Goal: Browse casually: Explore the website without a specific task or goal

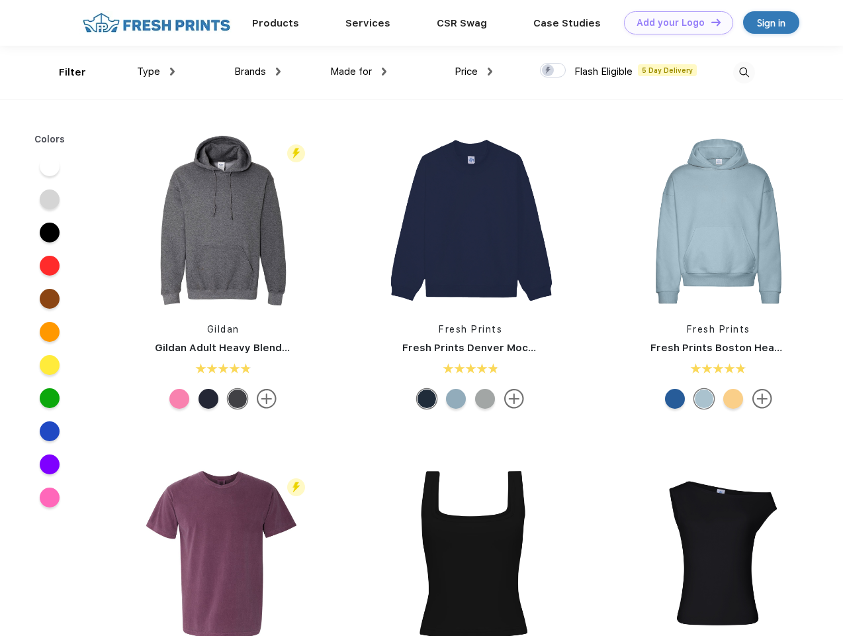
click at [674, 23] on link "Add your Logo Design Tool" at bounding box center [678, 22] width 109 height 23
click at [0, 0] on div "Design Tool" at bounding box center [0, 0] width 0 height 0
click at [710, 22] on link "Add your Logo Design Tool" at bounding box center [678, 22] width 109 height 23
click at [64, 72] on div "Filter" at bounding box center [72, 72] width 27 height 15
click at [156, 72] on span "Type" at bounding box center [148, 72] width 23 height 12
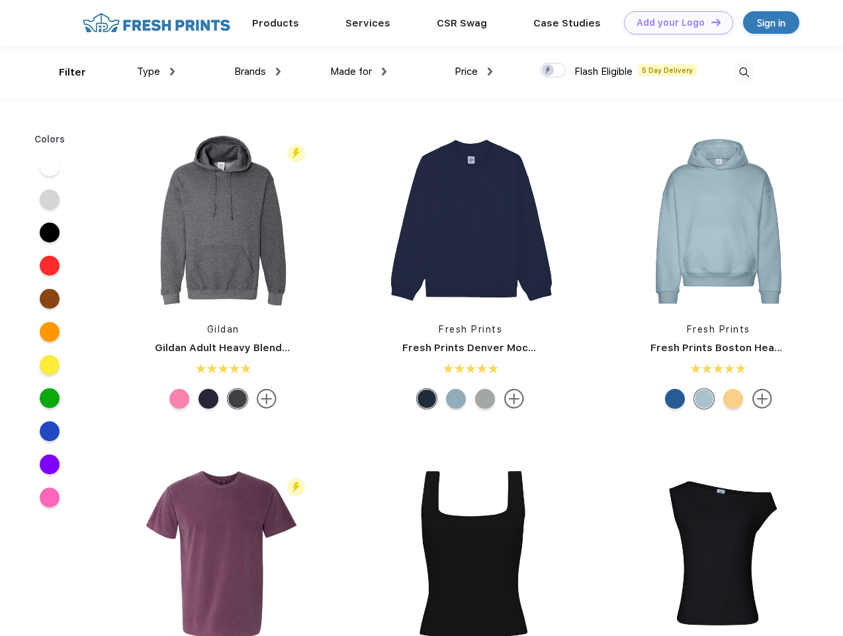
click at [258, 72] on span "Brands" at bounding box center [250, 72] width 32 height 12
click at [359, 72] on span "Made for" at bounding box center [351, 72] width 42 height 12
click at [474, 72] on span "Price" at bounding box center [466, 72] width 23 height 12
click at [554, 71] on div at bounding box center [553, 70] width 26 height 15
click at [549, 71] on input "checkbox" at bounding box center [544, 66] width 9 height 9
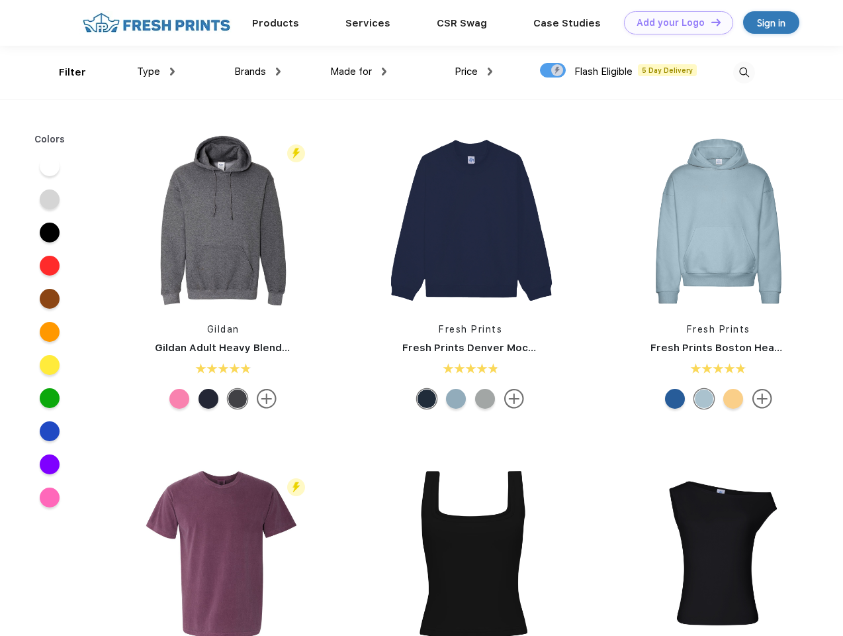
click at [744, 72] on img at bounding box center [745, 73] width 22 height 22
